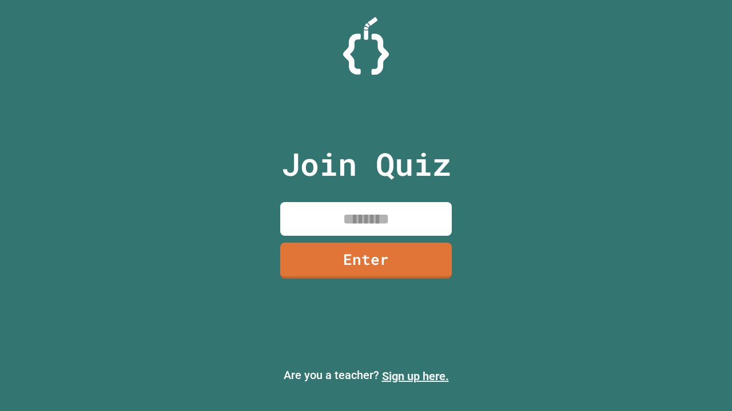
click at [415, 377] on link "Sign up here." at bounding box center [415, 377] width 67 height 14
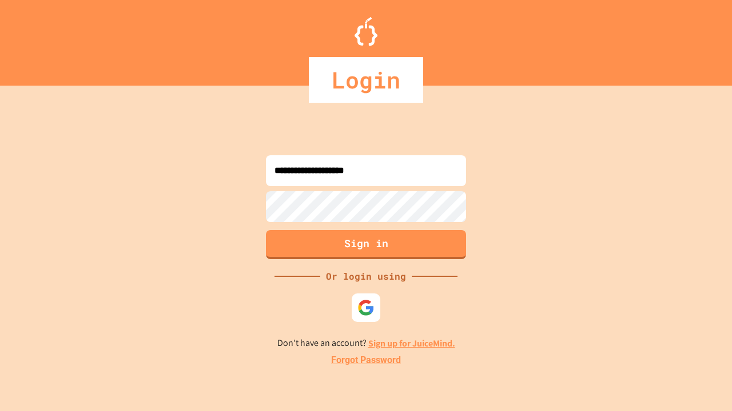
type input "**********"
